Goal: Task Accomplishment & Management: Manage account settings

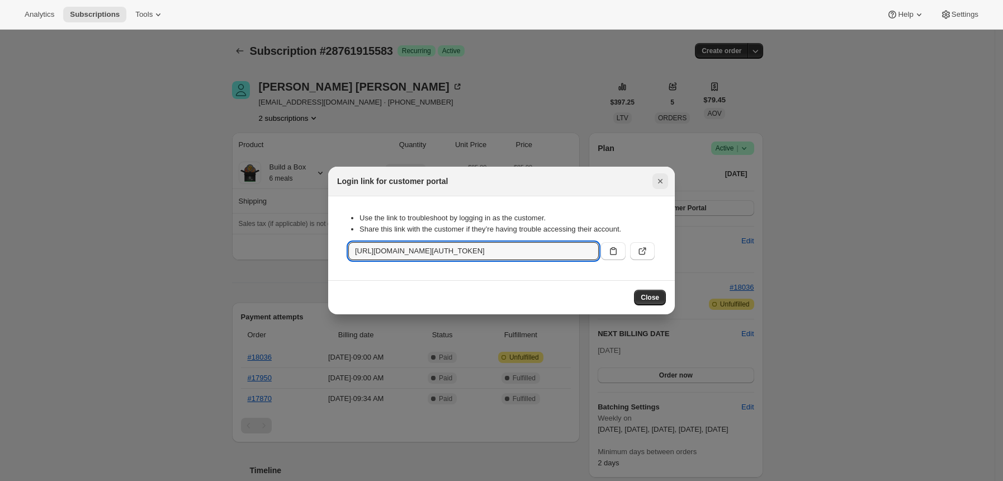
click at [662, 180] on icon "Close" at bounding box center [660, 181] width 4 height 4
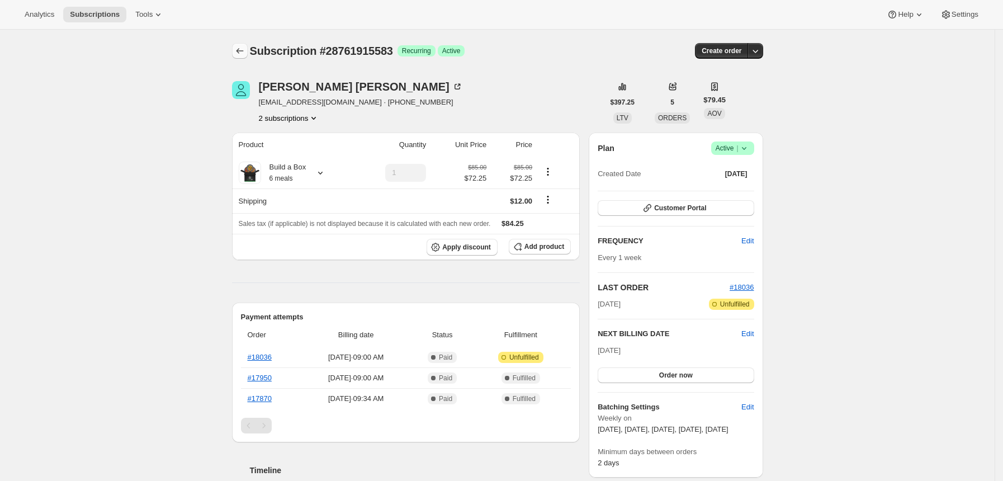
click at [243, 48] on icon "Subscriptions" at bounding box center [239, 50] width 11 height 11
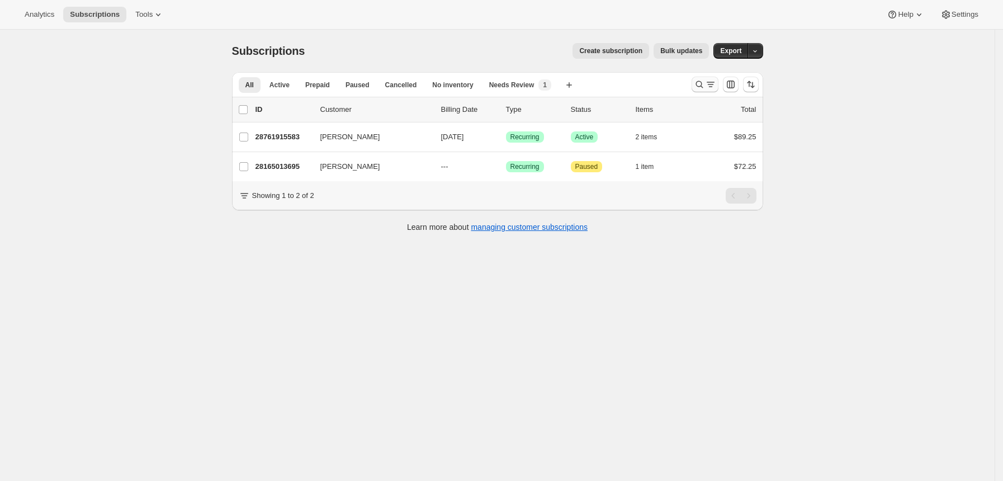
click at [703, 84] on icon "Search and filter results" at bounding box center [699, 84] width 11 height 11
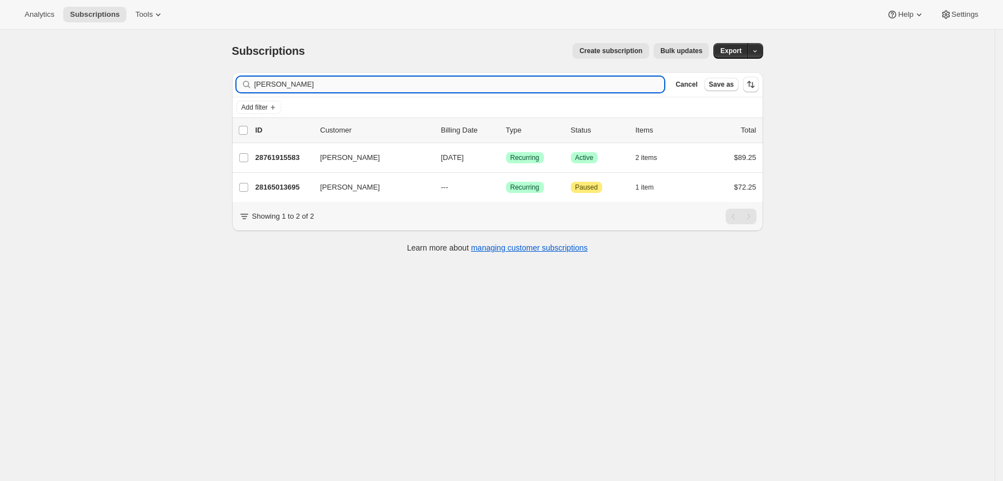
click at [600, 83] on input "[PERSON_NAME]" at bounding box center [459, 85] width 410 height 16
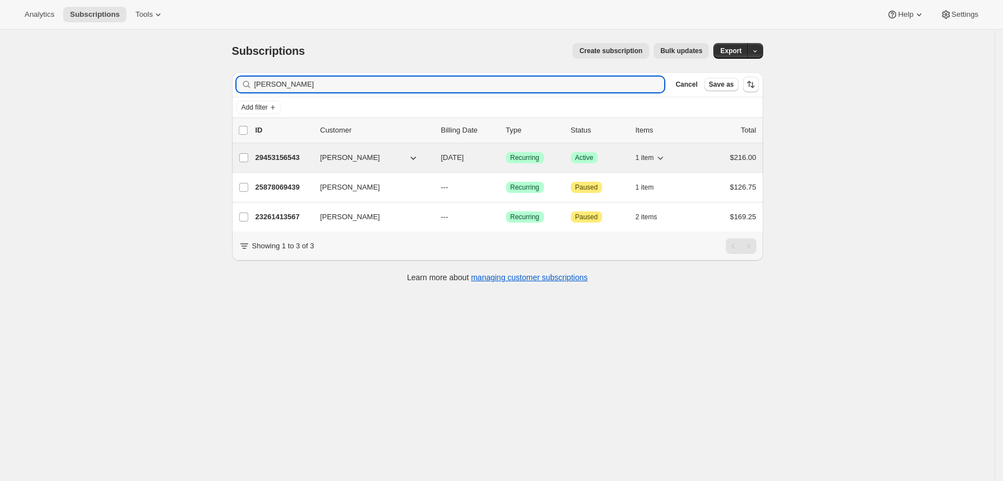
type input "[PERSON_NAME]"
click at [281, 158] on p "29453156543" at bounding box center [284, 157] width 56 height 11
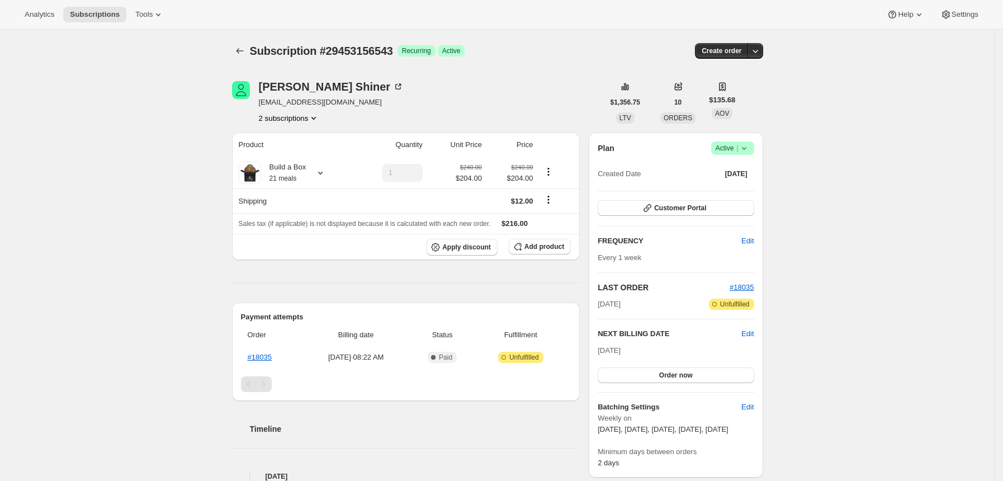
click at [750, 147] on icon at bounding box center [744, 148] width 11 height 11
click at [736, 163] on button "Pause subscription" at bounding box center [732, 170] width 70 height 18
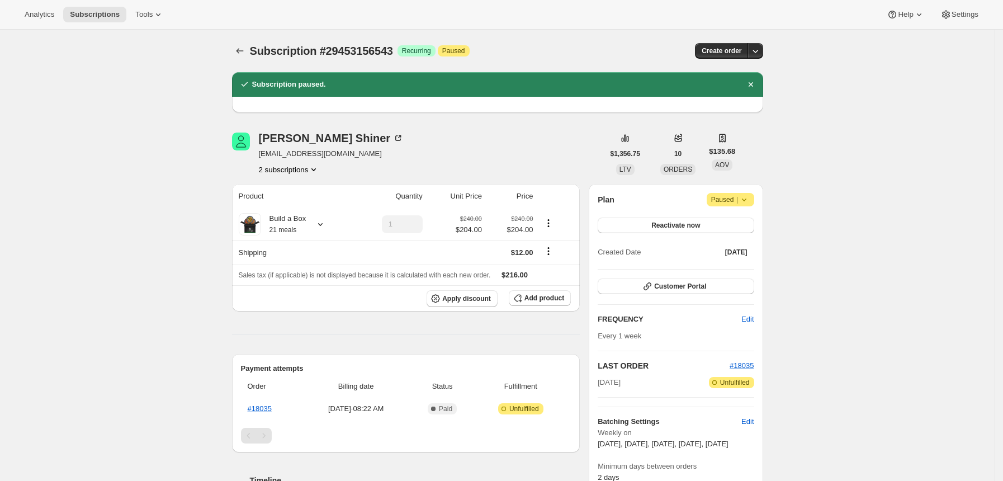
click at [237, 62] on div "Subscription #29453156543. This page is ready Subscription #29453156543 Success…" at bounding box center [497, 51] width 531 height 43
click at [240, 54] on icon "Subscriptions" at bounding box center [239, 50] width 11 height 11
